Goal: Navigation & Orientation: Find specific page/section

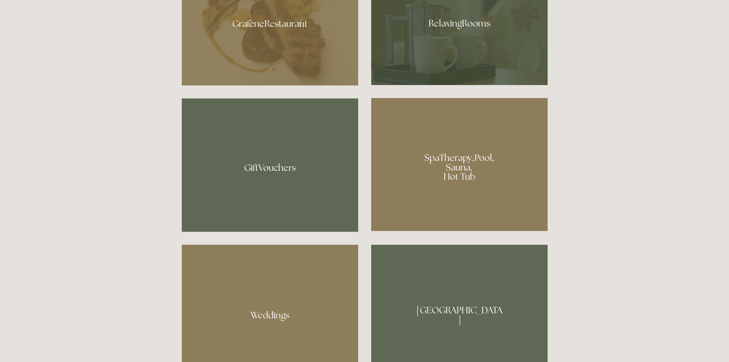
scroll to position [574, 0]
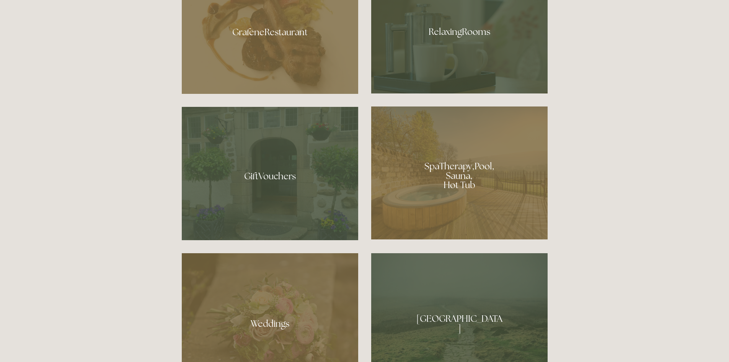
click at [485, 164] on div at bounding box center [459, 172] width 176 height 133
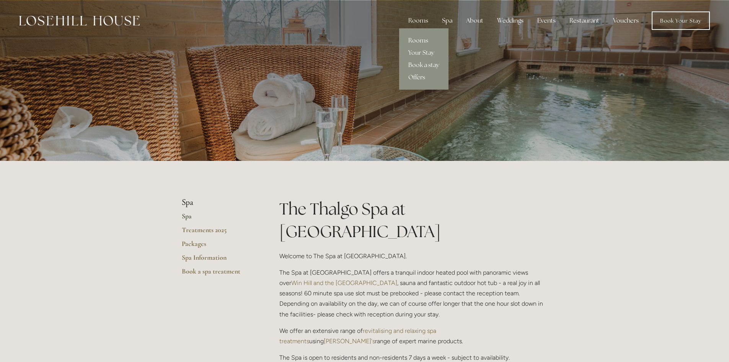
click at [419, 41] on link "Rooms" at bounding box center [423, 40] width 49 height 12
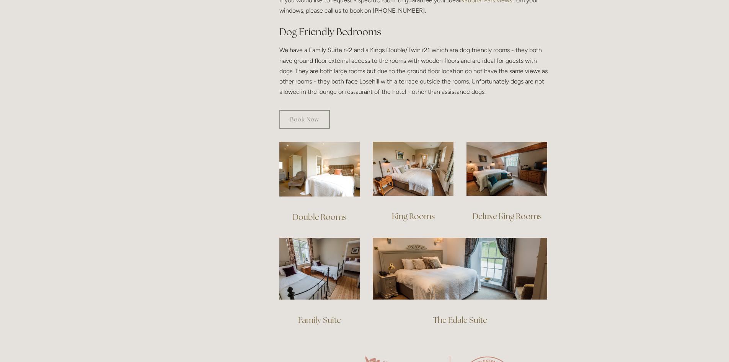
scroll to position [459, 0]
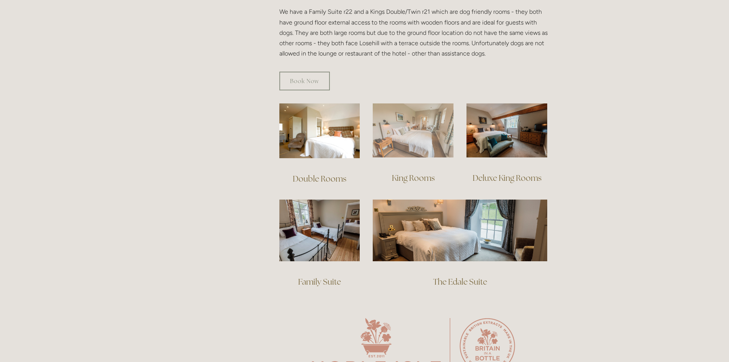
click at [402, 117] on img at bounding box center [413, 130] width 81 height 54
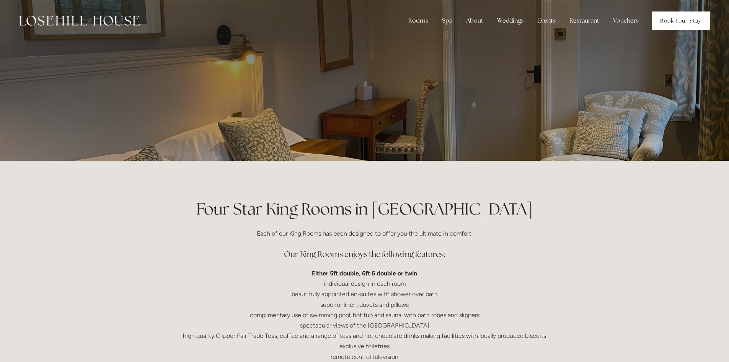
click at [675, 18] on link "Book Your Stay" at bounding box center [681, 20] width 58 height 18
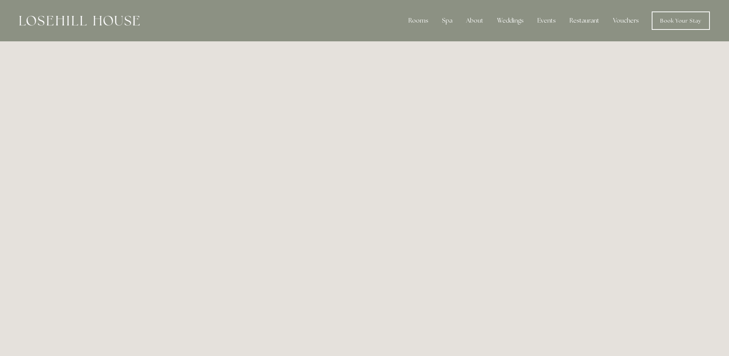
click at [21, 20] on img at bounding box center [79, 21] width 121 height 10
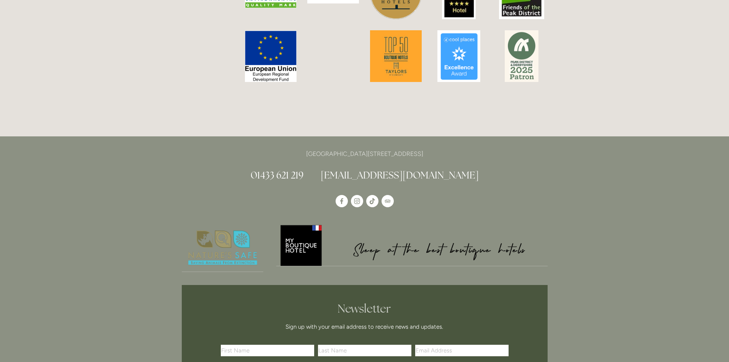
scroll to position [2105, 0]
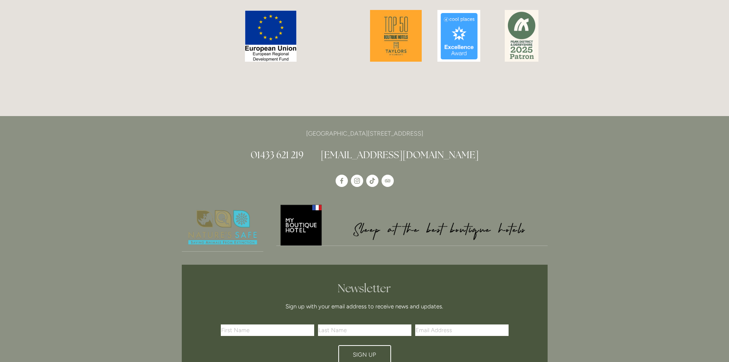
drag, startPoint x: 428, startPoint y: 91, endPoint x: 449, endPoint y: 91, distance: 21.4
click at [449, 128] on p "[GEOGRAPHIC_DATA][STREET_ADDRESS]" at bounding box center [365, 133] width 366 height 10
copy p "S33 6AF"
